Goal: Information Seeking & Learning: Check status

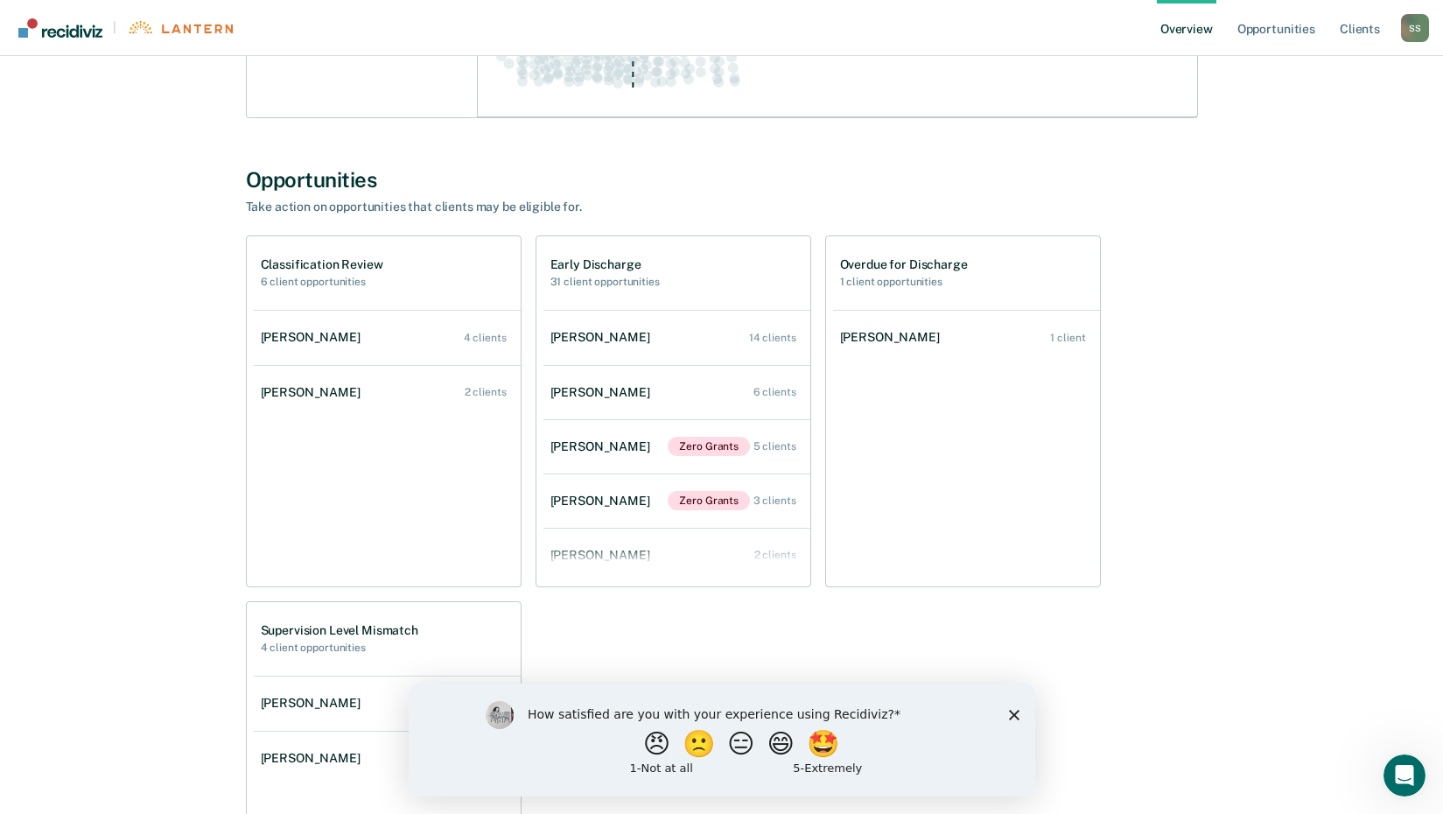
scroll to position [525, 0]
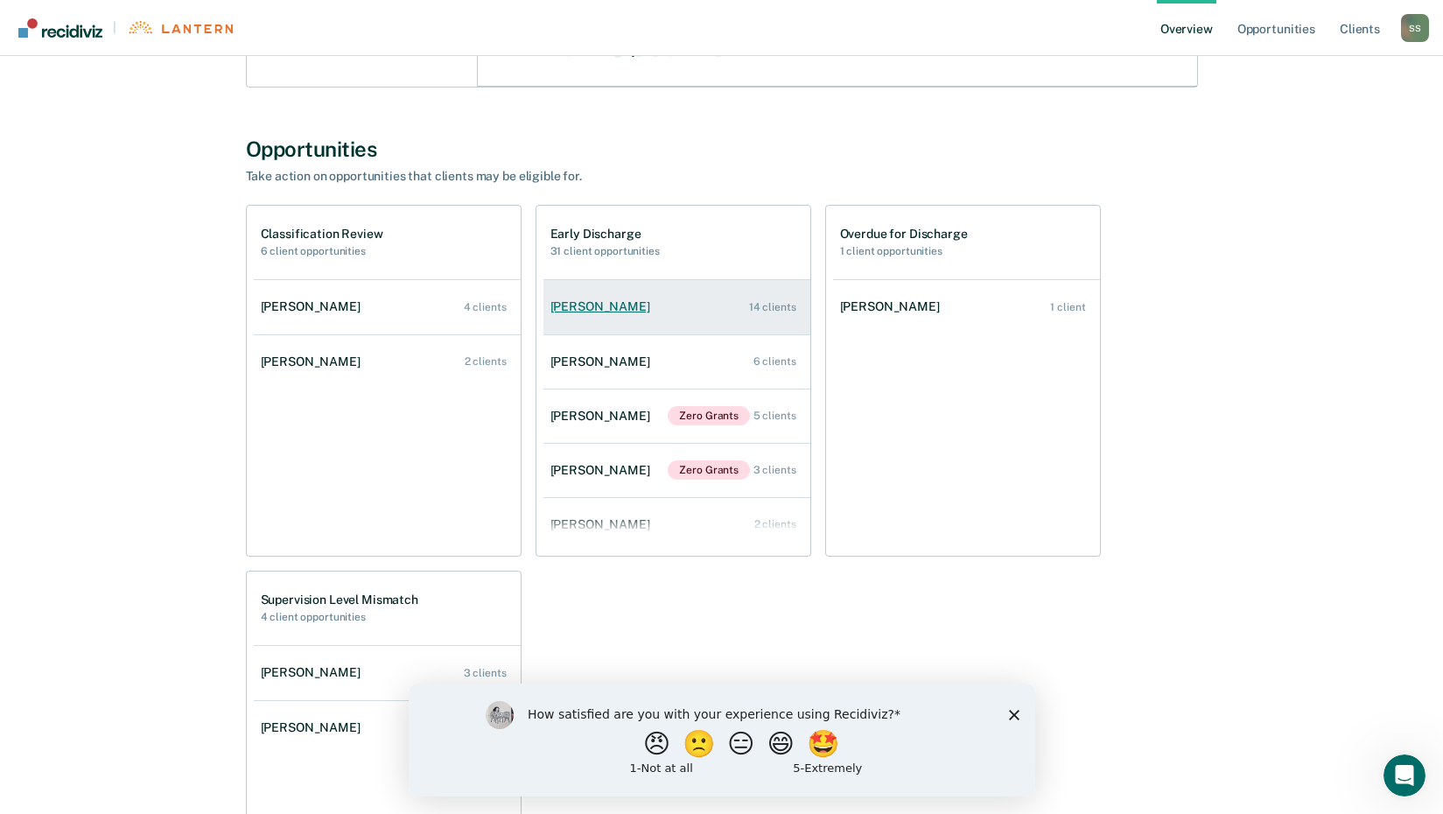
click at [591, 309] on div "[PERSON_NAME]" at bounding box center [603, 306] width 107 height 15
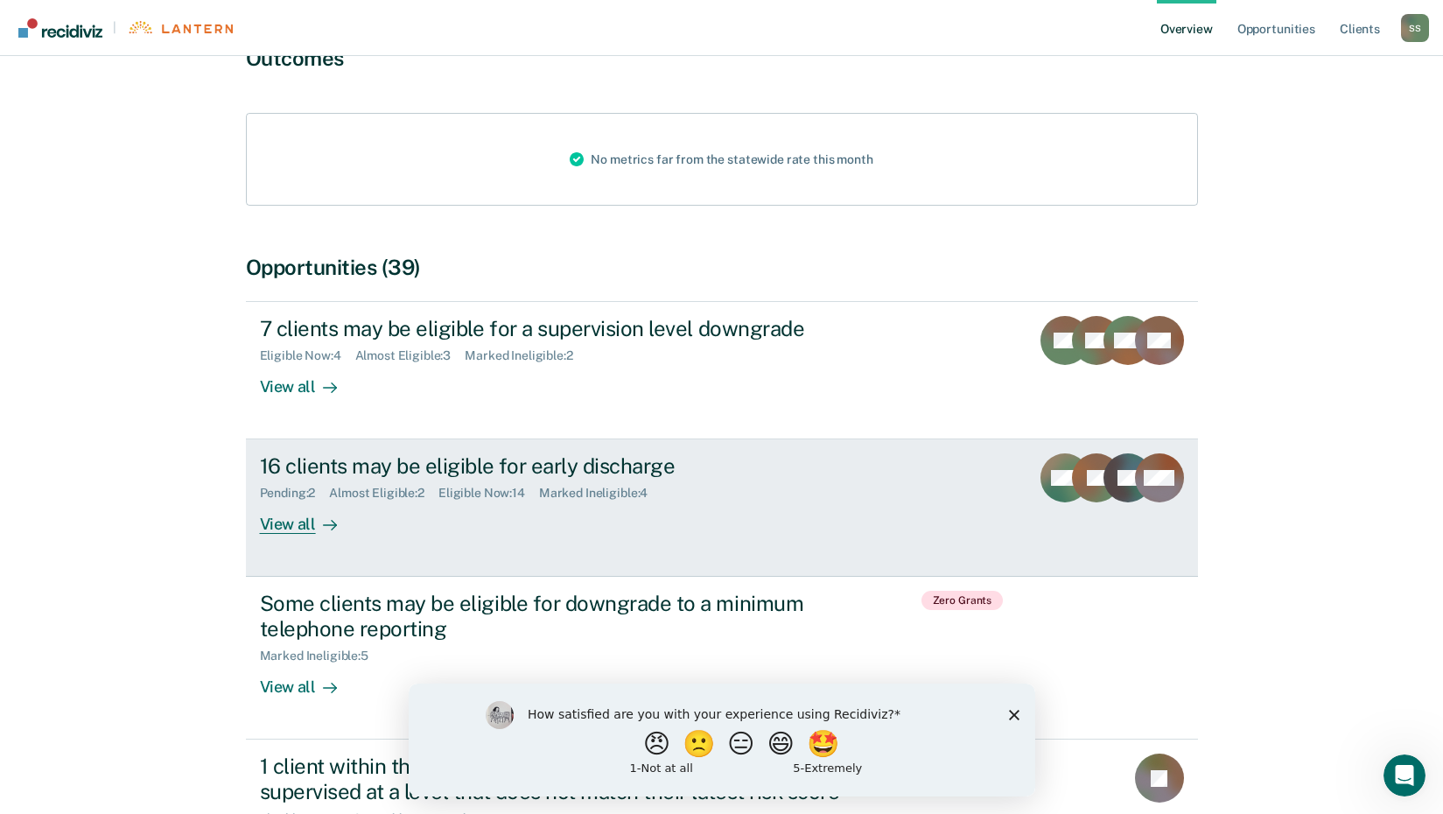
scroll to position [175, 0]
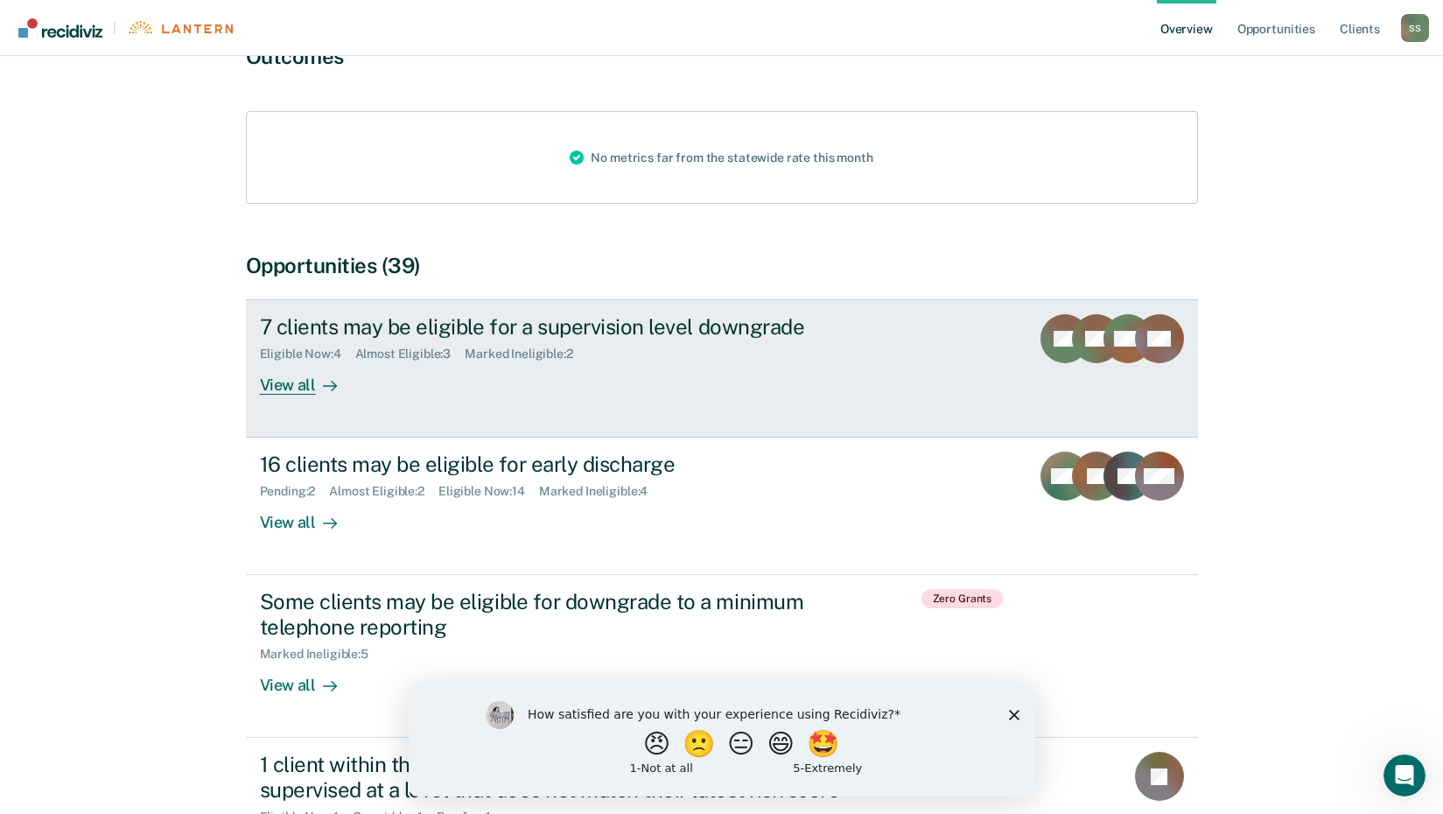
click at [285, 385] on div "View all" at bounding box center [309, 378] width 98 height 34
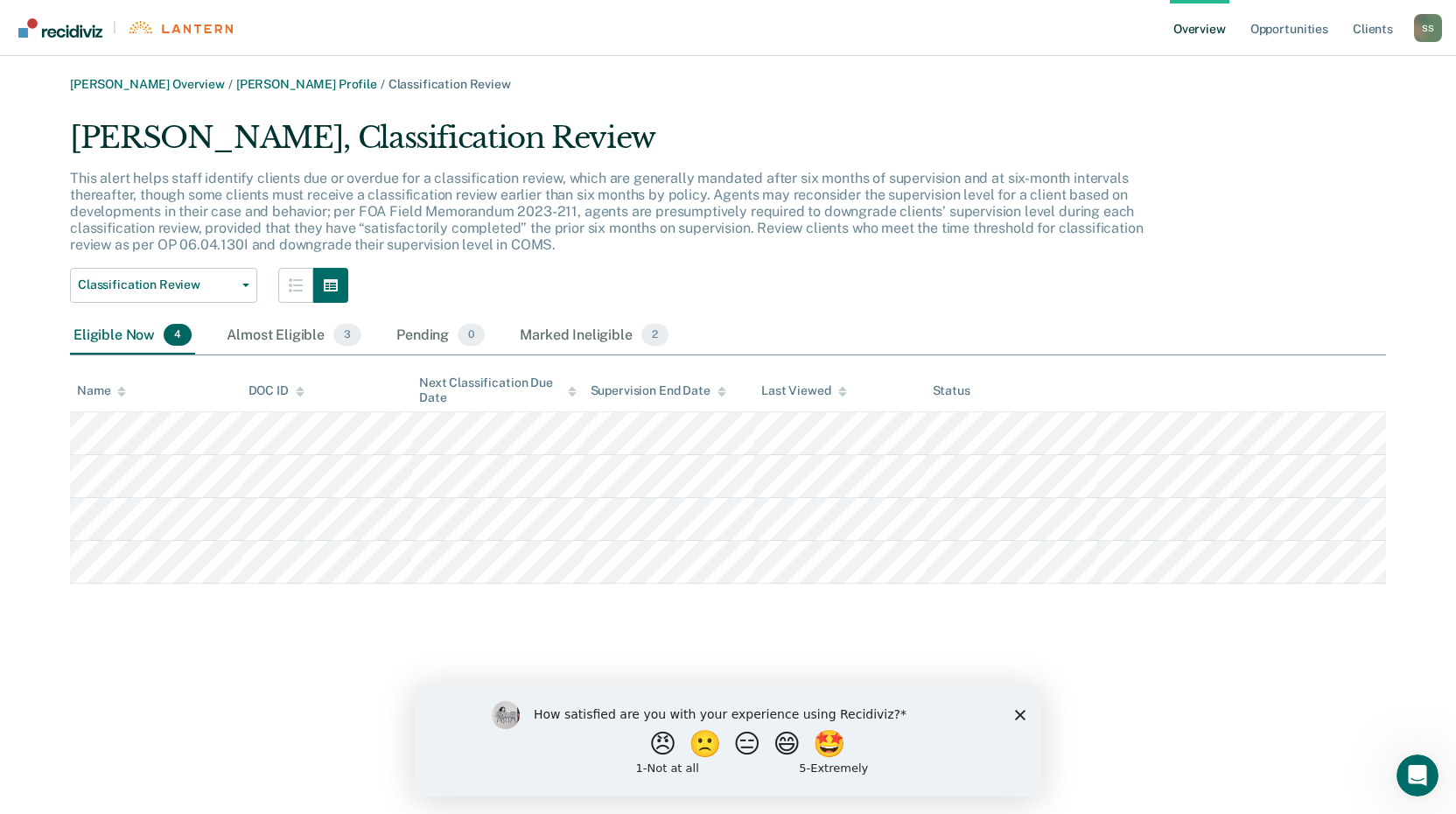
click at [1184, 23] on link "Overview" at bounding box center [1200, 28] width 60 height 56
